Goal: Information Seeking & Learning: Understand process/instructions

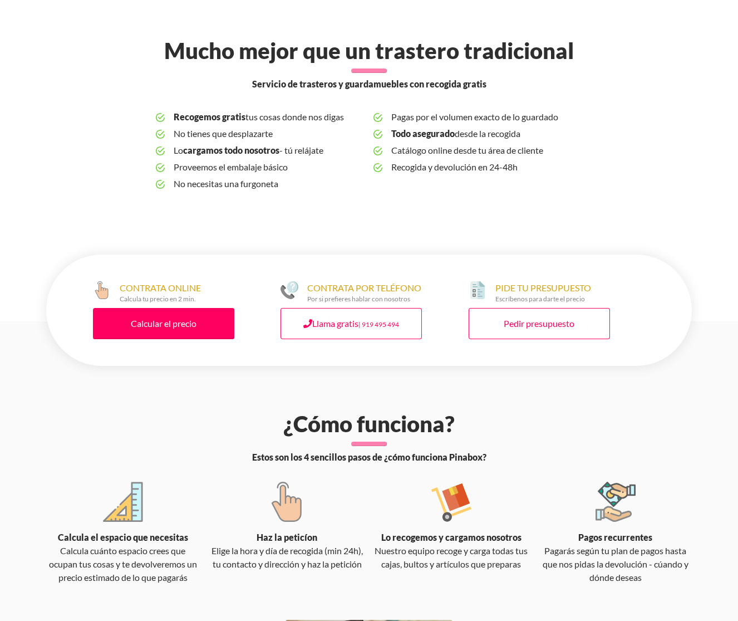
scroll to position [355, 0]
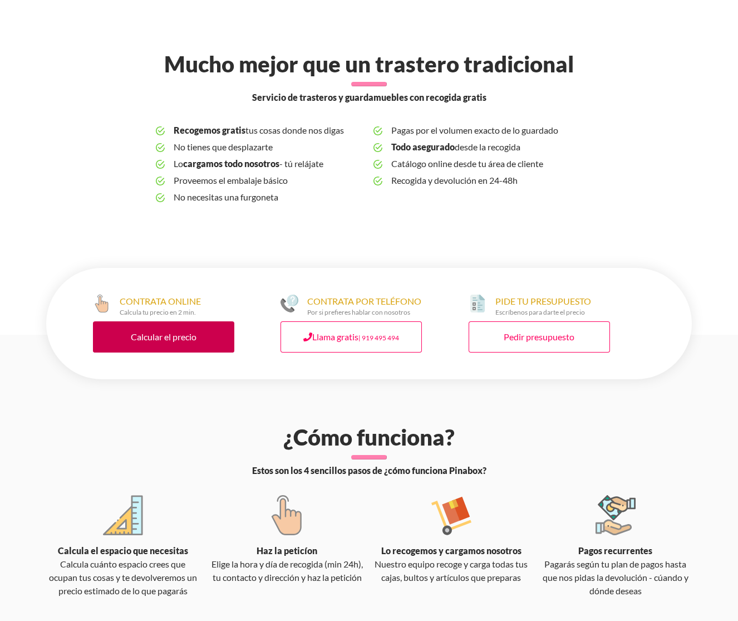
click at [183, 341] on link "Calcular el precio" at bounding box center [163, 336] width 141 height 31
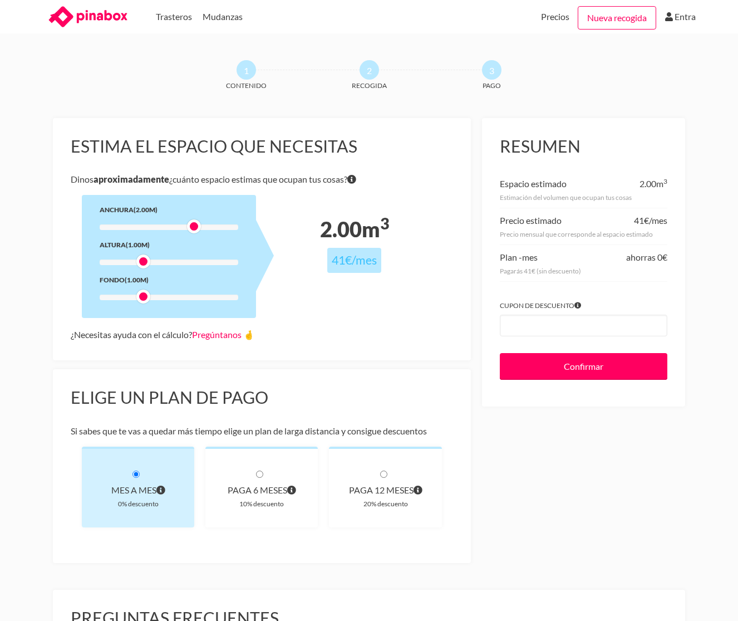
drag, startPoint x: 144, startPoint y: 227, endPoint x: 189, endPoint y: 229, distance: 45.1
click at [189, 229] on div at bounding box center [194, 226] width 14 height 14
drag, startPoint x: 144, startPoint y: 258, endPoint x: 190, endPoint y: 257, distance: 45.7
click at [190, 257] on div at bounding box center [194, 261] width 14 height 14
drag, startPoint x: 141, startPoint y: 297, endPoint x: 196, endPoint y: 296, distance: 54.6
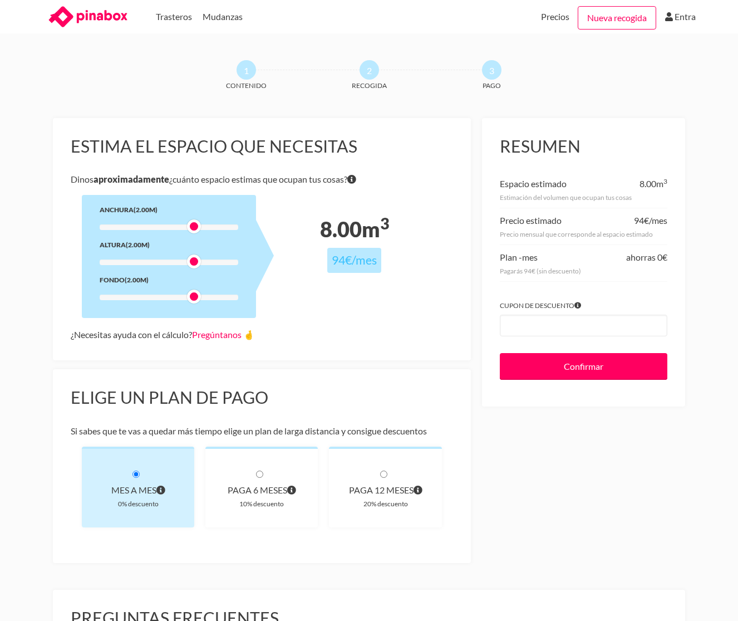
click at [196, 296] on div at bounding box center [194, 296] width 14 height 14
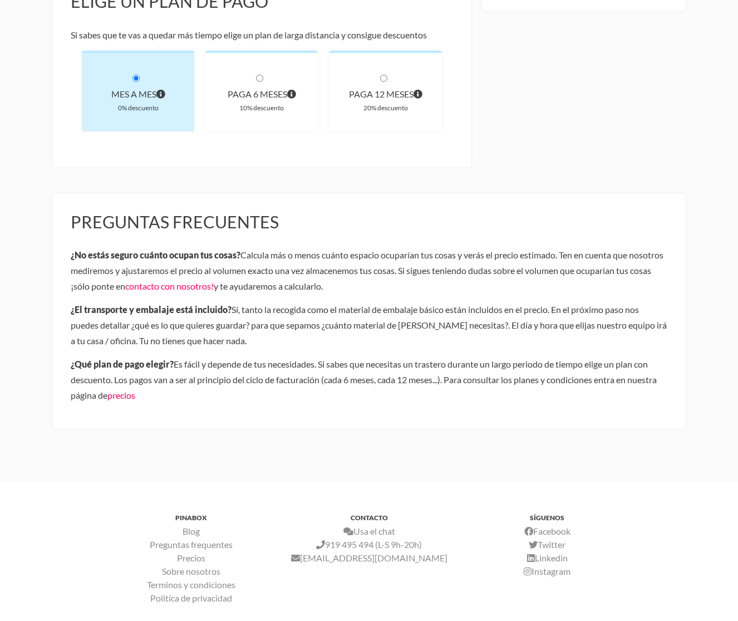
scroll to position [518, 0]
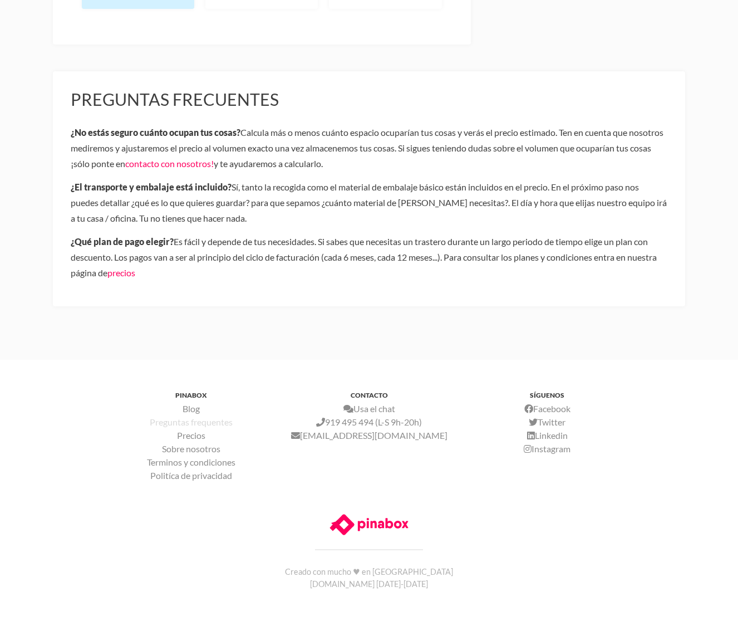
click at [201, 425] on link "Preguntas frequentes" at bounding box center [191, 421] width 83 height 11
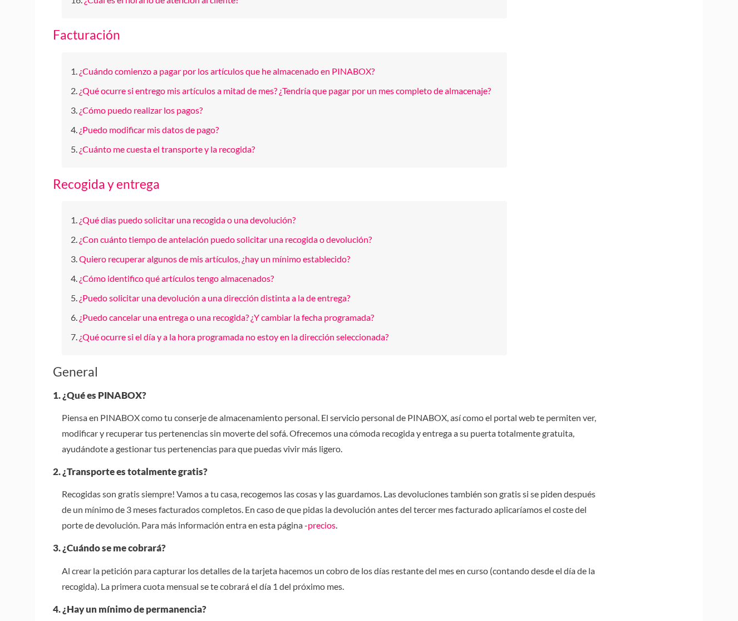
scroll to position [528, 0]
click at [163, 224] on link "¿Qué dias puedo solicitar una recogida o una devolución?" at bounding box center [187, 219] width 217 height 11
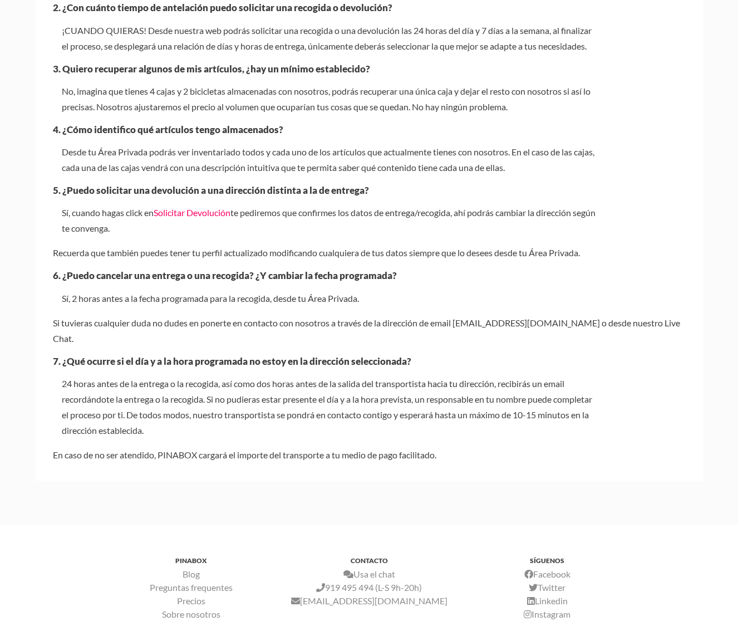
scroll to position [2698, 0]
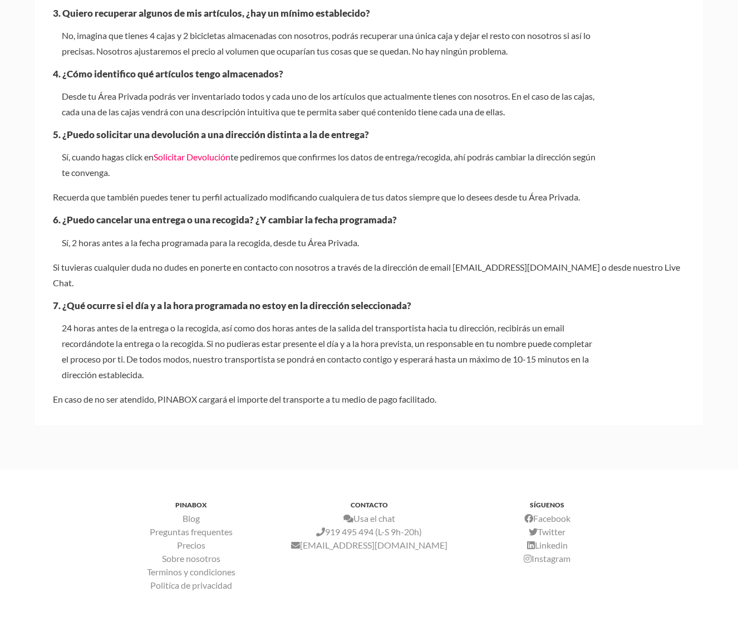
scroll to position [528, 0]
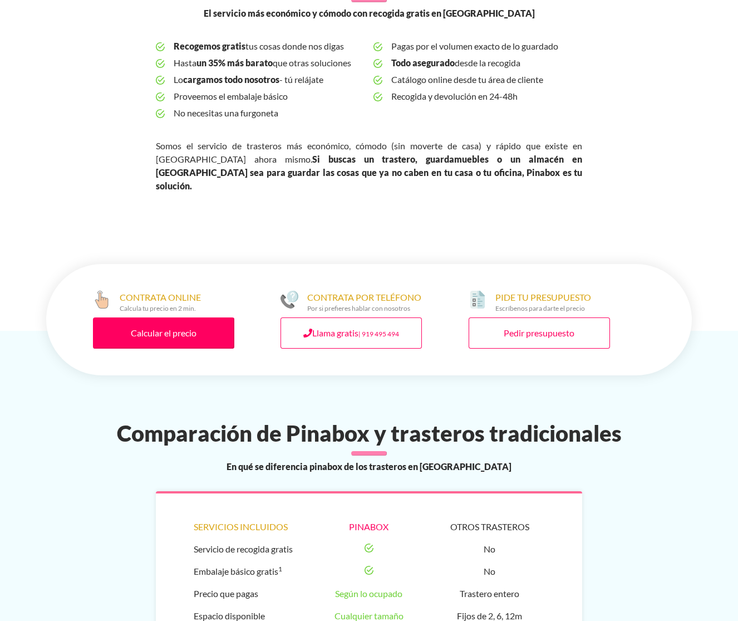
scroll to position [515, 0]
